Goal: Navigation & Orientation: Find specific page/section

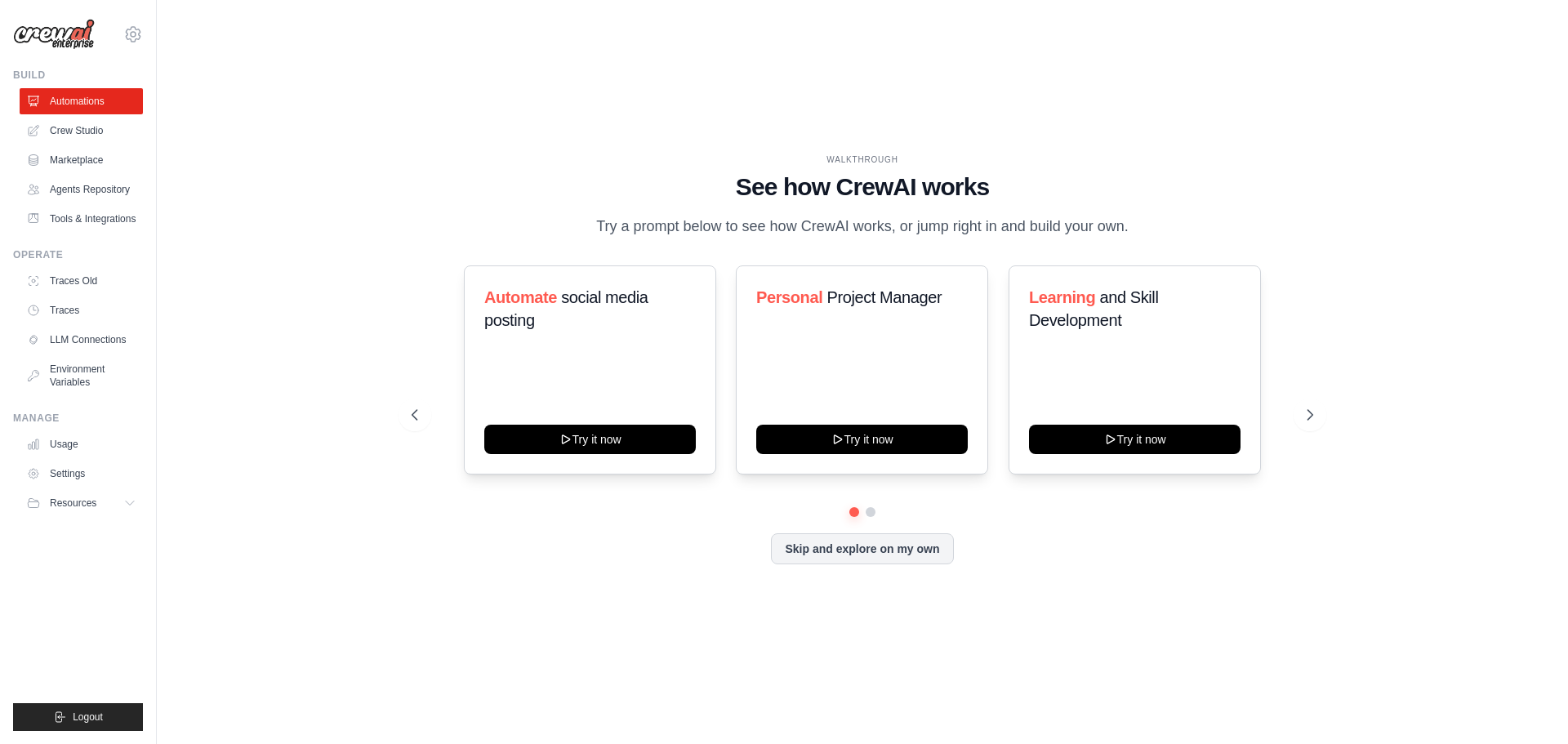
click at [342, 521] on div "WALKTHROUGH See how [PERSON_NAME] works Try a prompt below to see how [PERSON_N…" at bounding box center [863, 372] width 1359 height 712
click at [81, 190] on link "Agents Repository" at bounding box center [83, 190] width 123 height 26
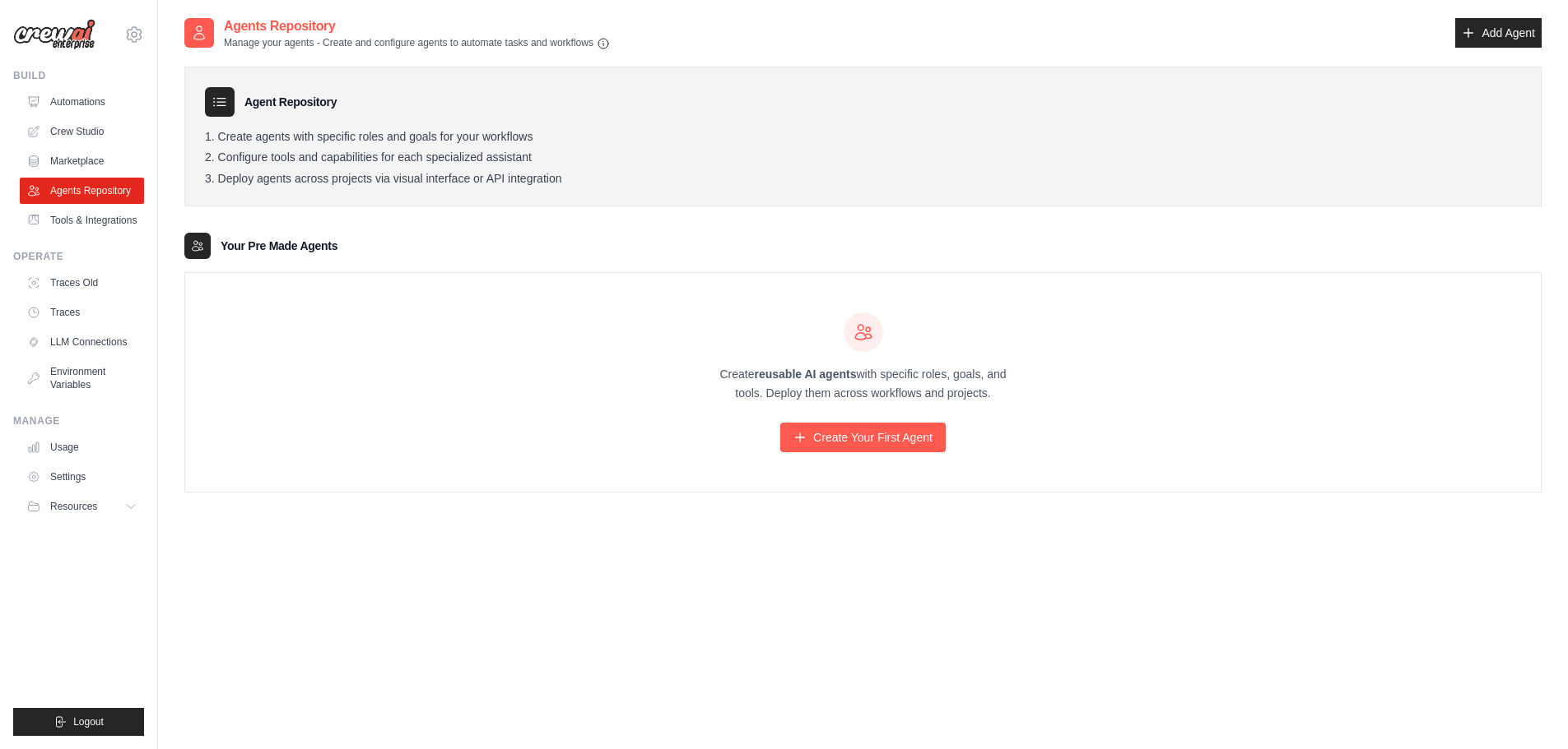
click at [280, 246] on h3 "Your Pre Made Agents" at bounding box center [279, 246] width 117 height 17
click at [72, 503] on span "Resources" at bounding box center [75, 507] width 47 height 13
click at [84, 222] on link "Tools & Integrations" at bounding box center [84, 221] width 124 height 26
